Goal: Task Accomplishment & Management: Complete application form

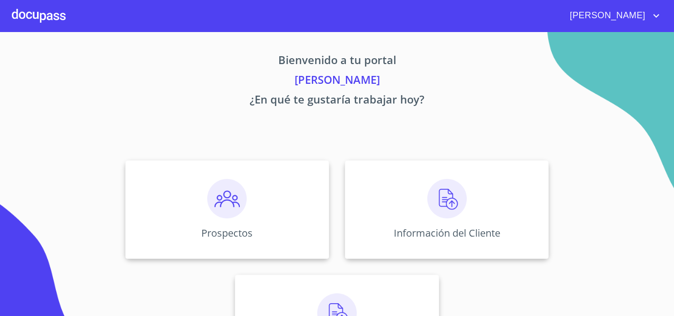
click at [38, 7] on div at bounding box center [39, 16] width 54 height 32
click at [440, 200] on img at bounding box center [446, 198] width 39 height 39
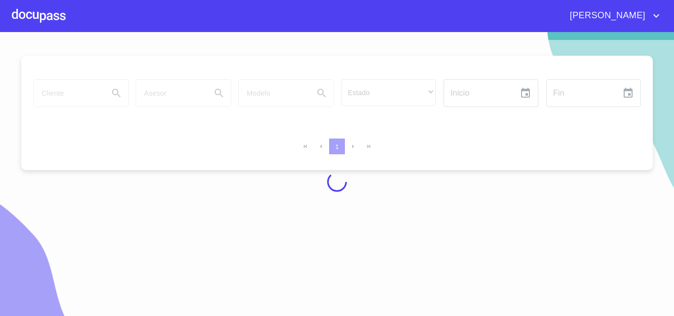
click at [45, 8] on div at bounding box center [39, 16] width 54 height 32
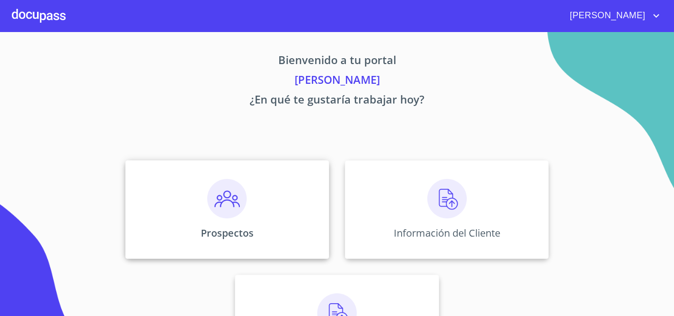
click at [275, 229] on div "Prospectos" at bounding box center [227, 209] width 204 height 99
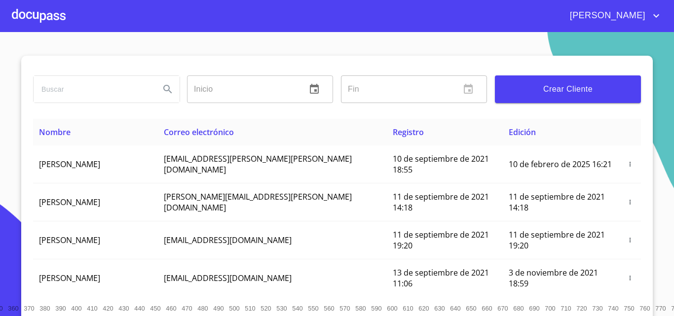
click at [548, 95] on span "Crear Cliente" at bounding box center [568, 89] width 130 height 14
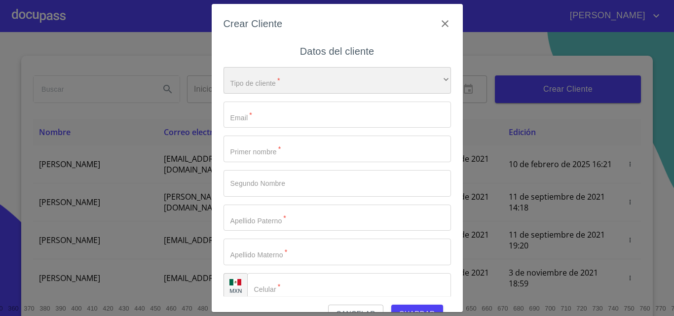
click at [337, 75] on div "​" at bounding box center [336, 80] width 227 height 27
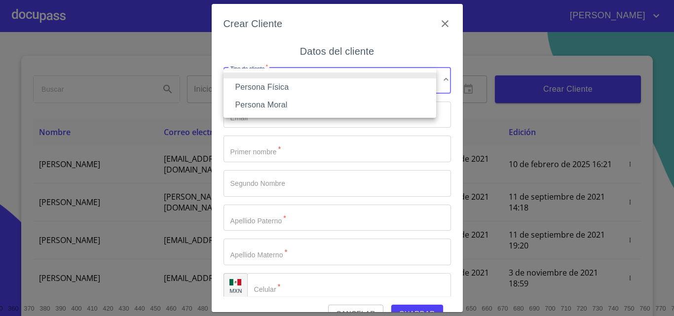
click at [253, 83] on li "Persona Física" at bounding box center [329, 87] width 213 height 18
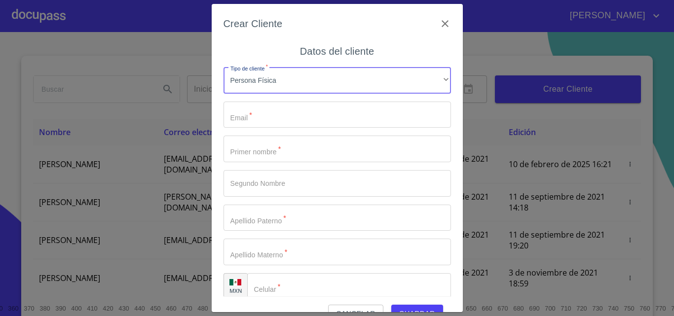
click at [248, 116] on input "Tipo de cliente   *" at bounding box center [336, 115] width 227 height 27
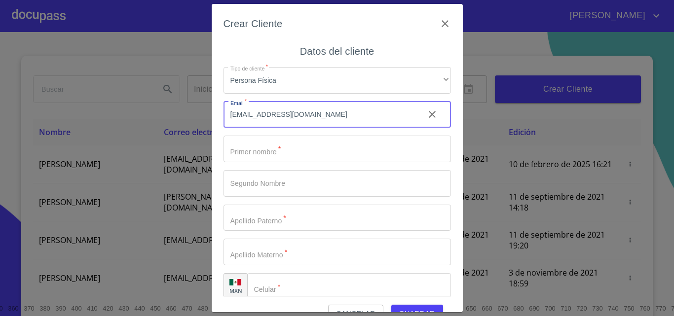
type input "[EMAIL_ADDRESS][DOMAIN_NAME]"
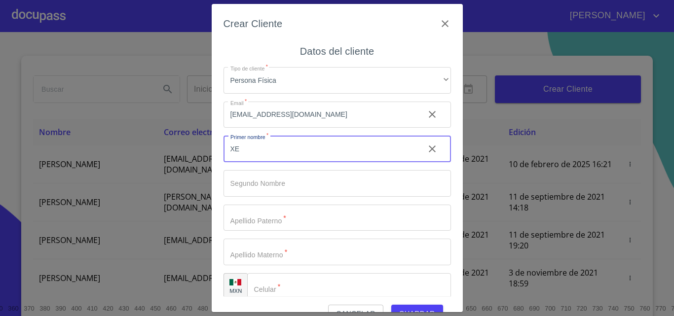
type input "X"
type input "[PERSON_NAME]"
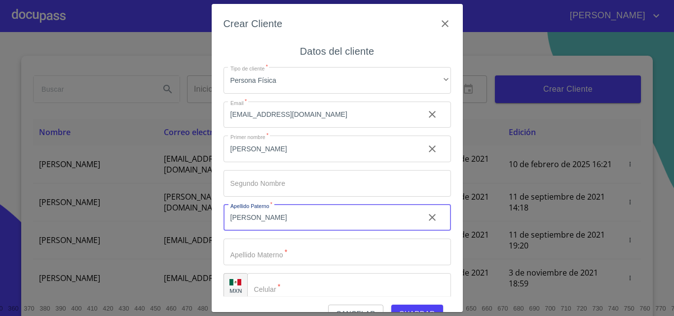
type input "[PERSON_NAME]"
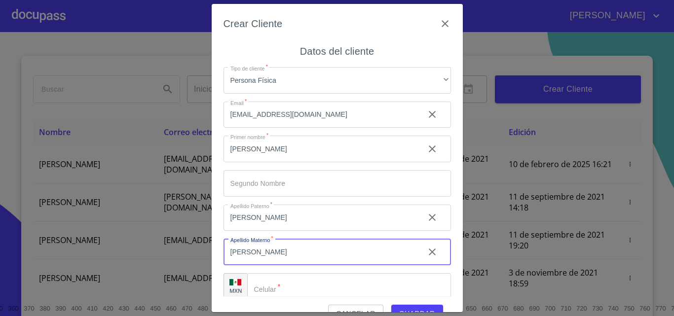
type input "[PERSON_NAME]"
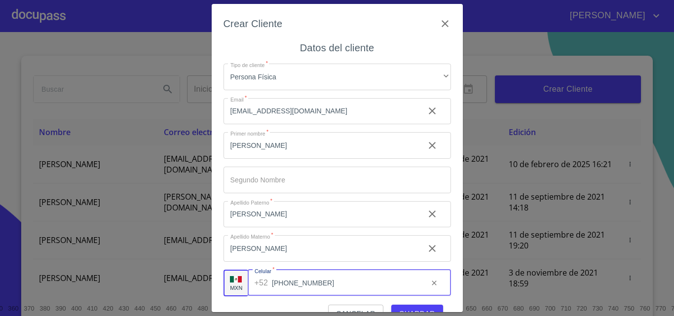
type input "[PHONE_NUMBER]"
click at [402, 306] on button "Guardar" at bounding box center [417, 314] width 52 height 18
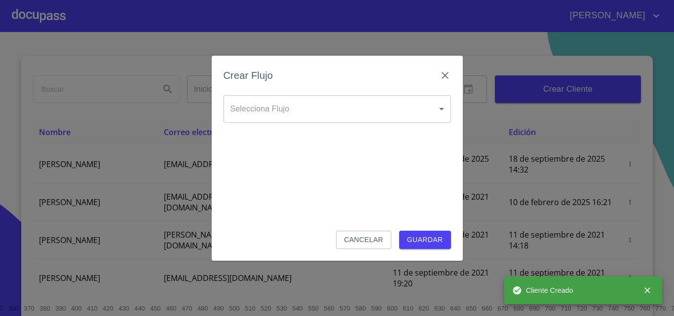
click at [368, 118] on body "[PERSON_NAME] ​ Fin ​ Crear Cliente Nombre Correo electrónico Registro Edición …" at bounding box center [337, 158] width 674 height 316
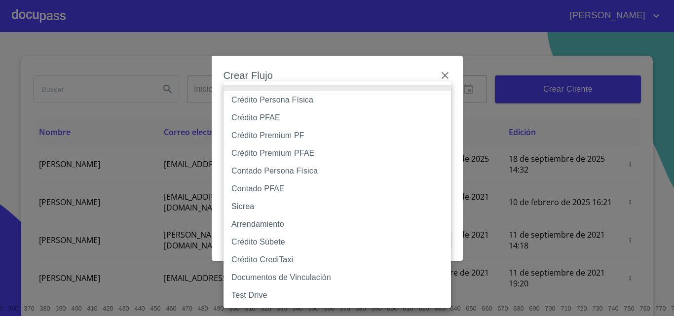
click at [271, 169] on li "Contado Persona Física" at bounding box center [336, 171] width 227 height 18
type input "60bf975b0d9865ccc2471536"
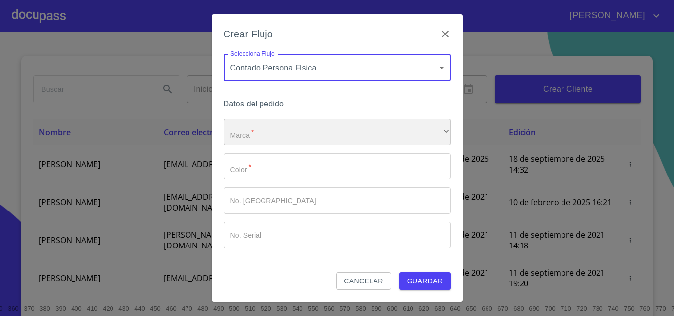
click at [286, 138] on div "​" at bounding box center [336, 132] width 227 height 27
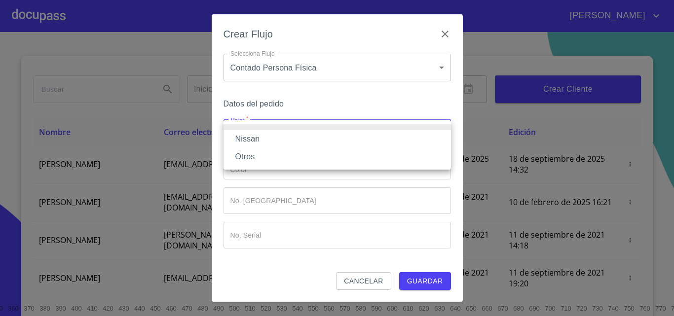
click at [268, 135] on li "Nissan" at bounding box center [336, 139] width 227 height 18
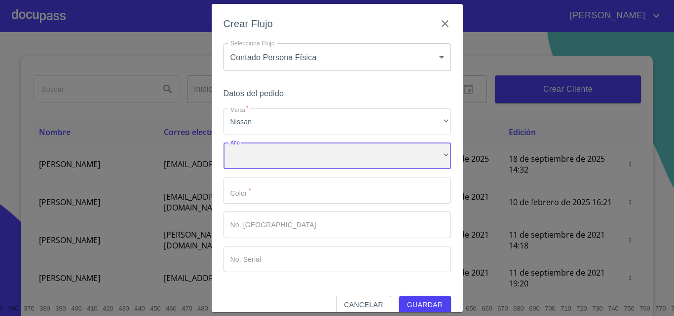
click at [264, 163] on div "​" at bounding box center [336, 156] width 227 height 27
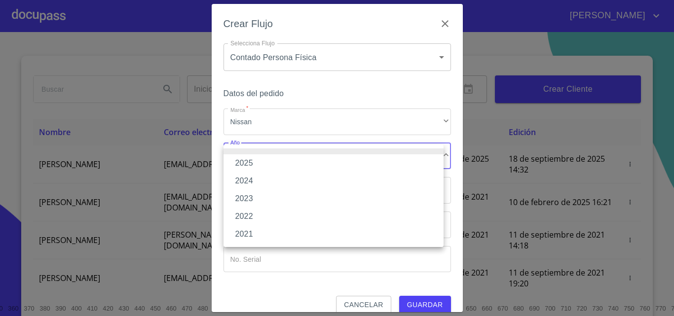
click at [264, 163] on li "2025" at bounding box center [333, 163] width 220 height 18
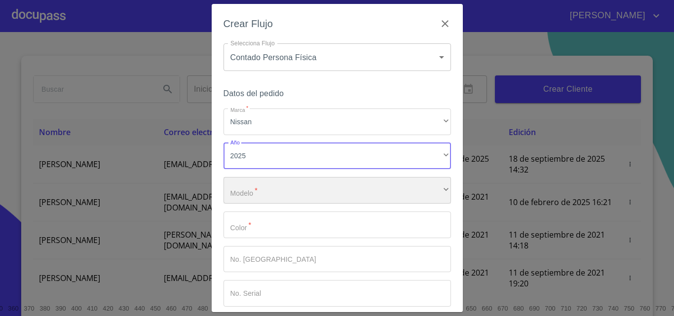
click at [264, 186] on div "​" at bounding box center [336, 190] width 227 height 27
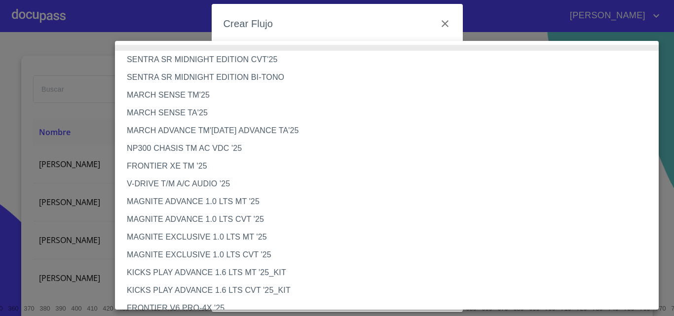
scroll to position [258, 0]
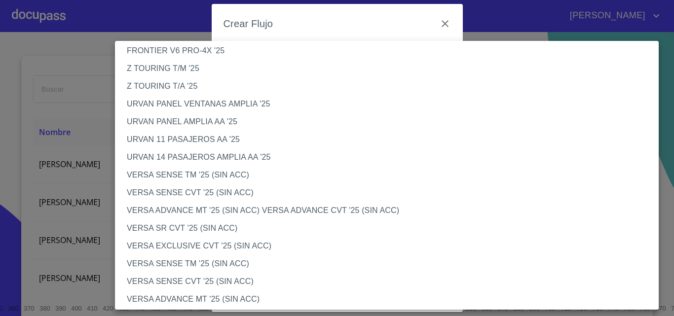
click at [207, 180] on li "VERSA SENSE TM '25 (SIN ACC)" at bounding box center [390, 175] width 551 height 18
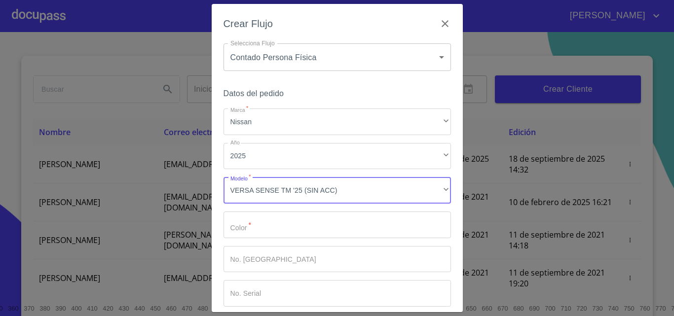
click at [245, 224] on input "Marca   *" at bounding box center [336, 225] width 227 height 27
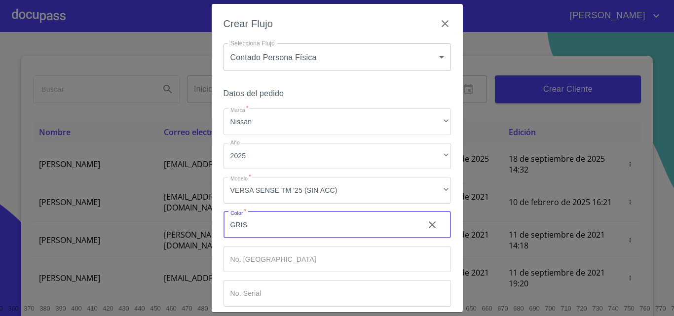
scroll to position [48, 0]
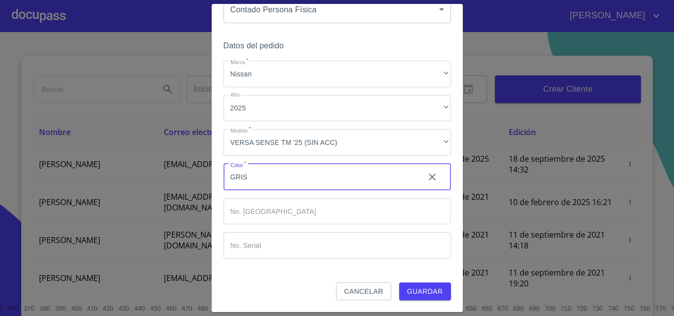
type input "GRIS"
click at [407, 290] on span "Guardar" at bounding box center [425, 292] width 36 height 12
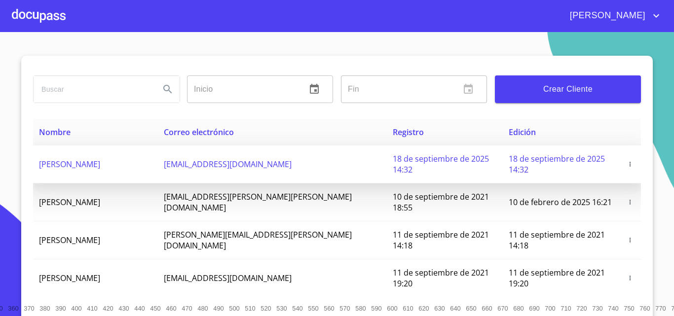
click at [82, 166] on td "[PERSON_NAME]" at bounding box center [95, 165] width 125 height 38
click at [111, 164] on td "[PERSON_NAME]" at bounding box center [95, 165] width 125 height 38
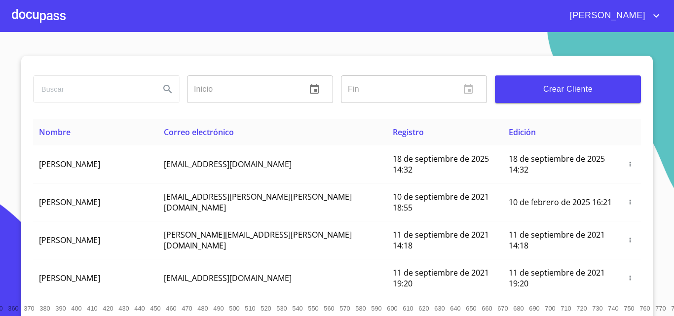
click at [45, 21] on div at bounding box center [39, 16] width 54 height 32
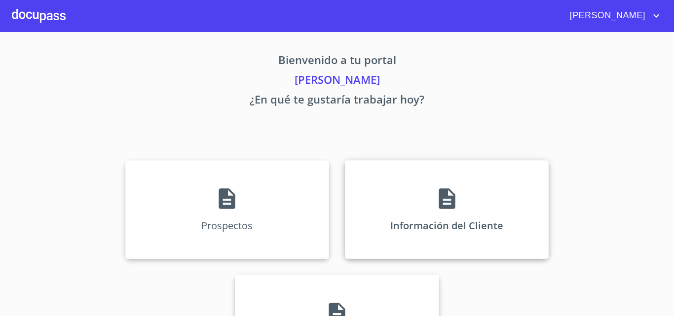
click at [398, 197] on div "Información del Cliente" at bounding box center [447, 209] width 204 height 99
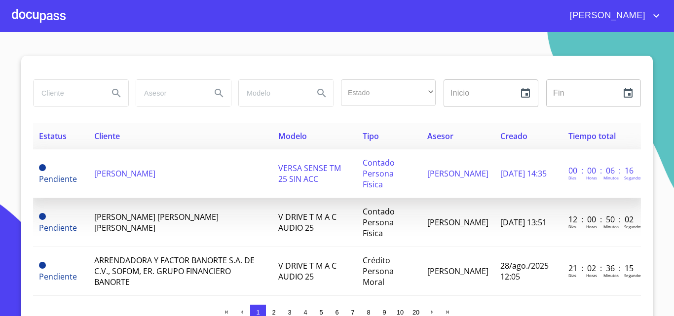
click at [162, 170] on td "[PERSON_NAME]" at bounding box center [180, 173] width 185 height 49
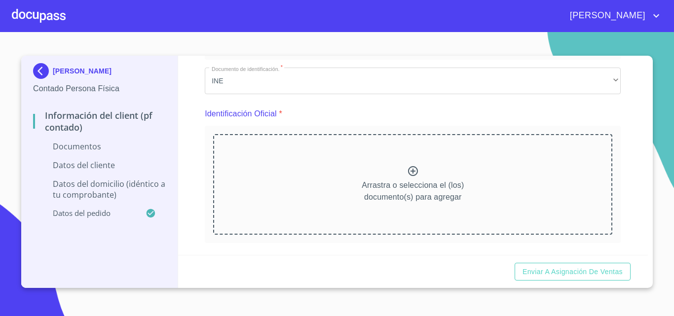
scroll to position [148, 0]
